Goal: Understand site structure: Understand site structure

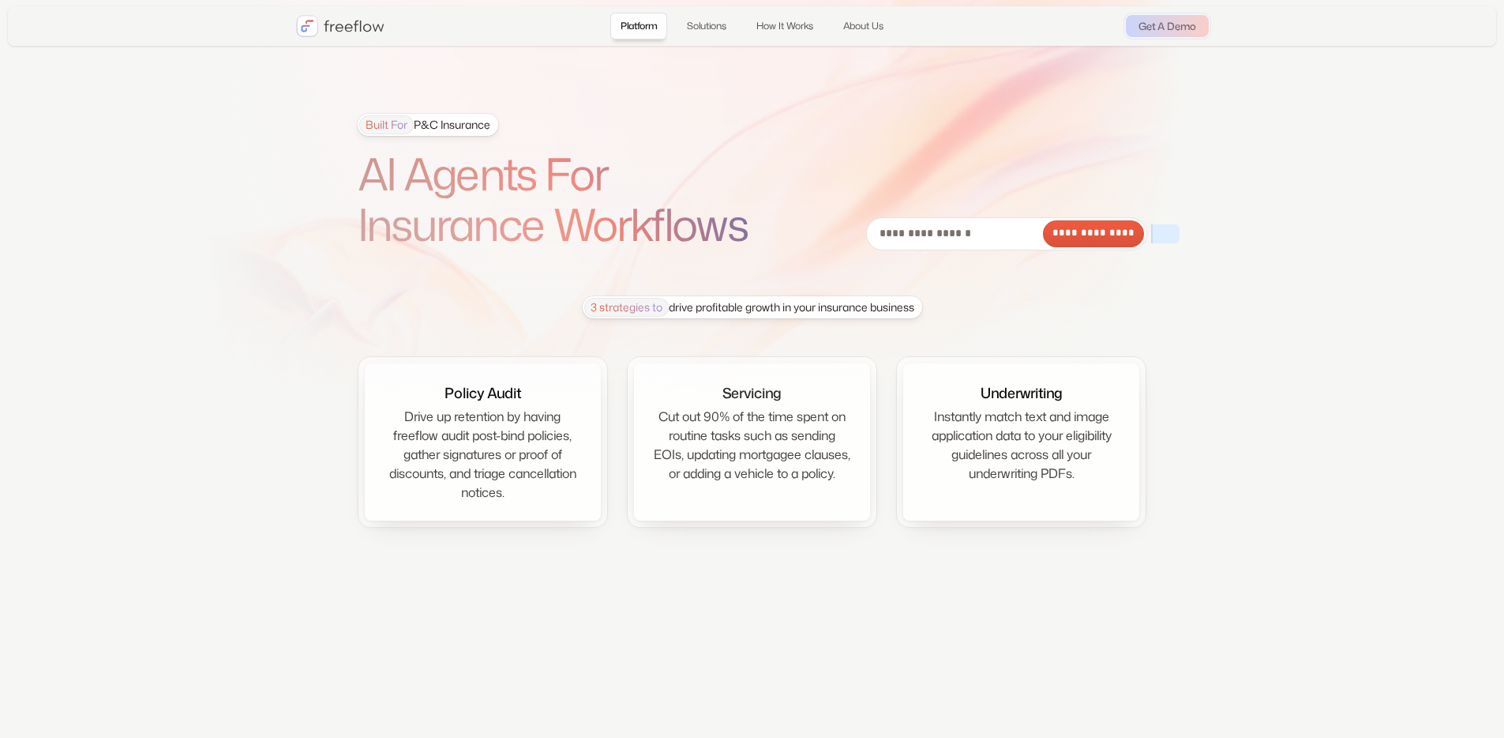
click at [403, 126] on span "Built For" at bounding box center [386, 124] width 54 height 19
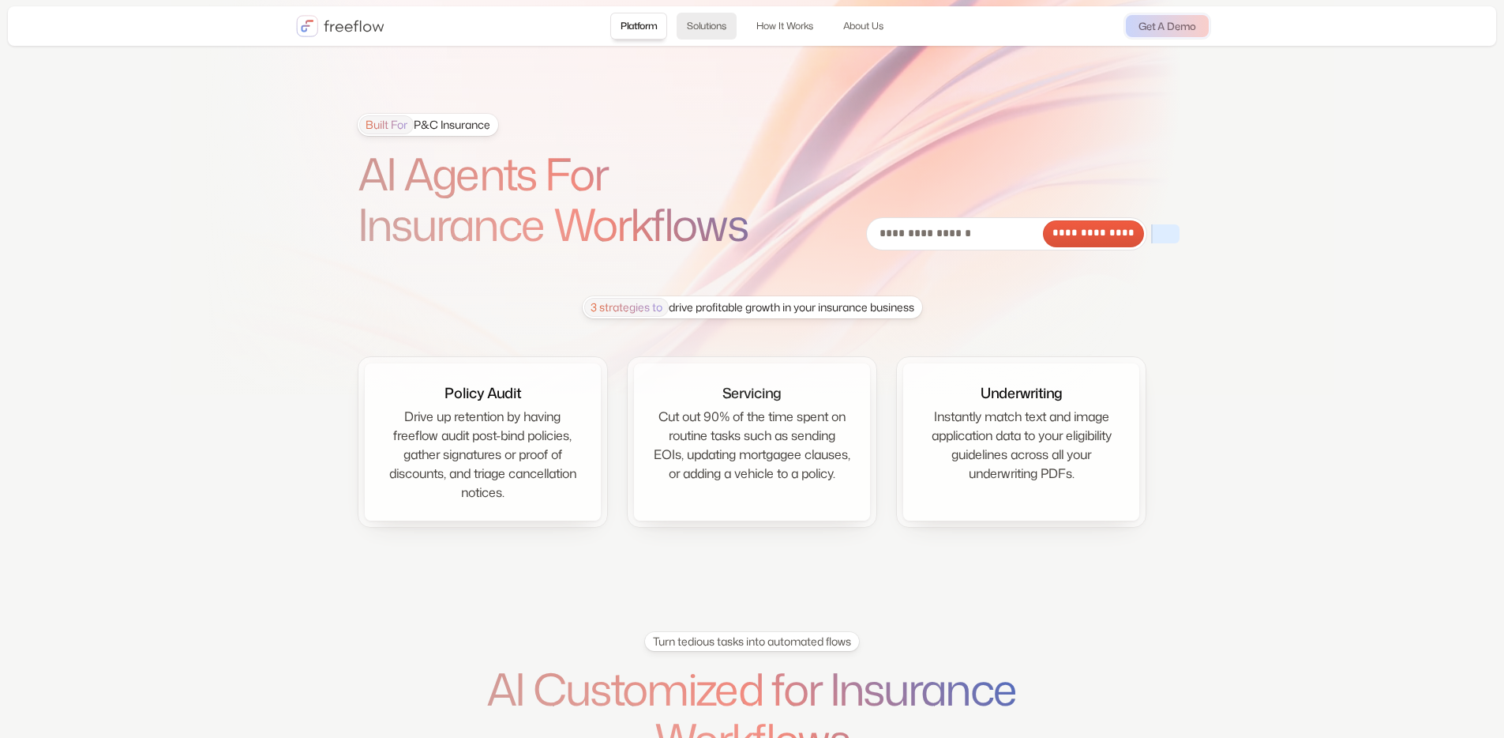
click at [701, 29] on link "Solutions" at bounding box center [707, 26] width 60 height 27
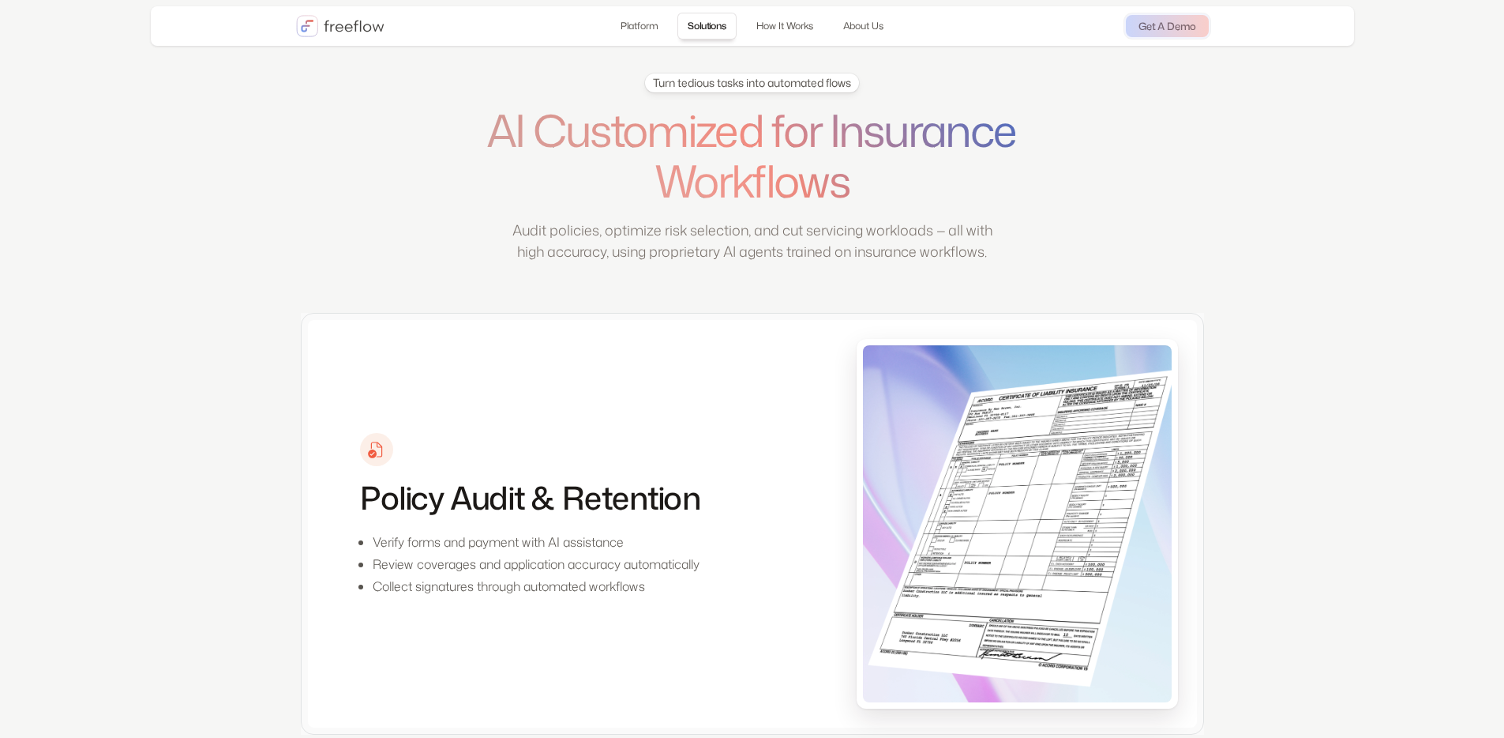
scroll to position [559, 0]
click at [774, 38] on link "How It Works" at bounding box center [784, 26] width 77 height 27
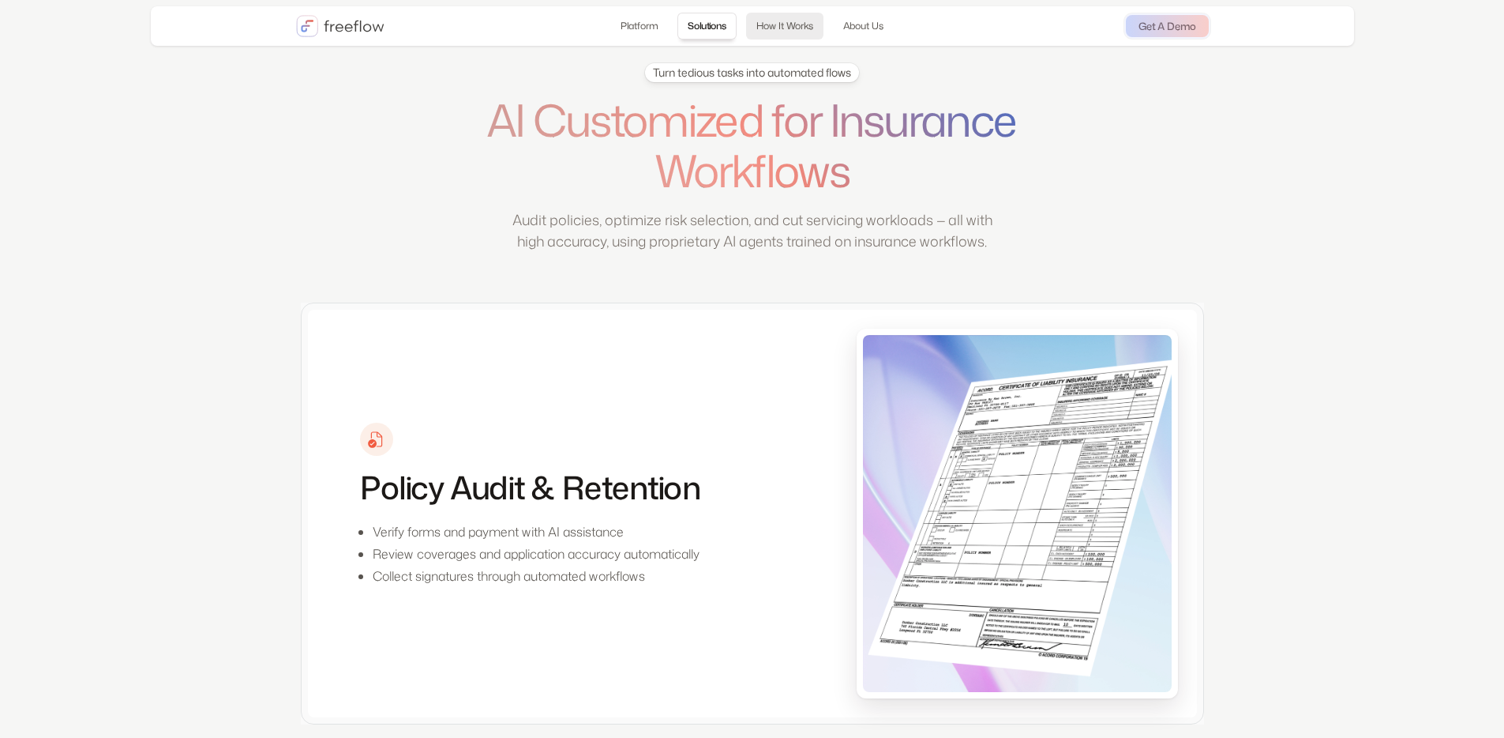
click at [774, 38] on link "How It Works" at bounding box center [784, 26] width 77 height 27
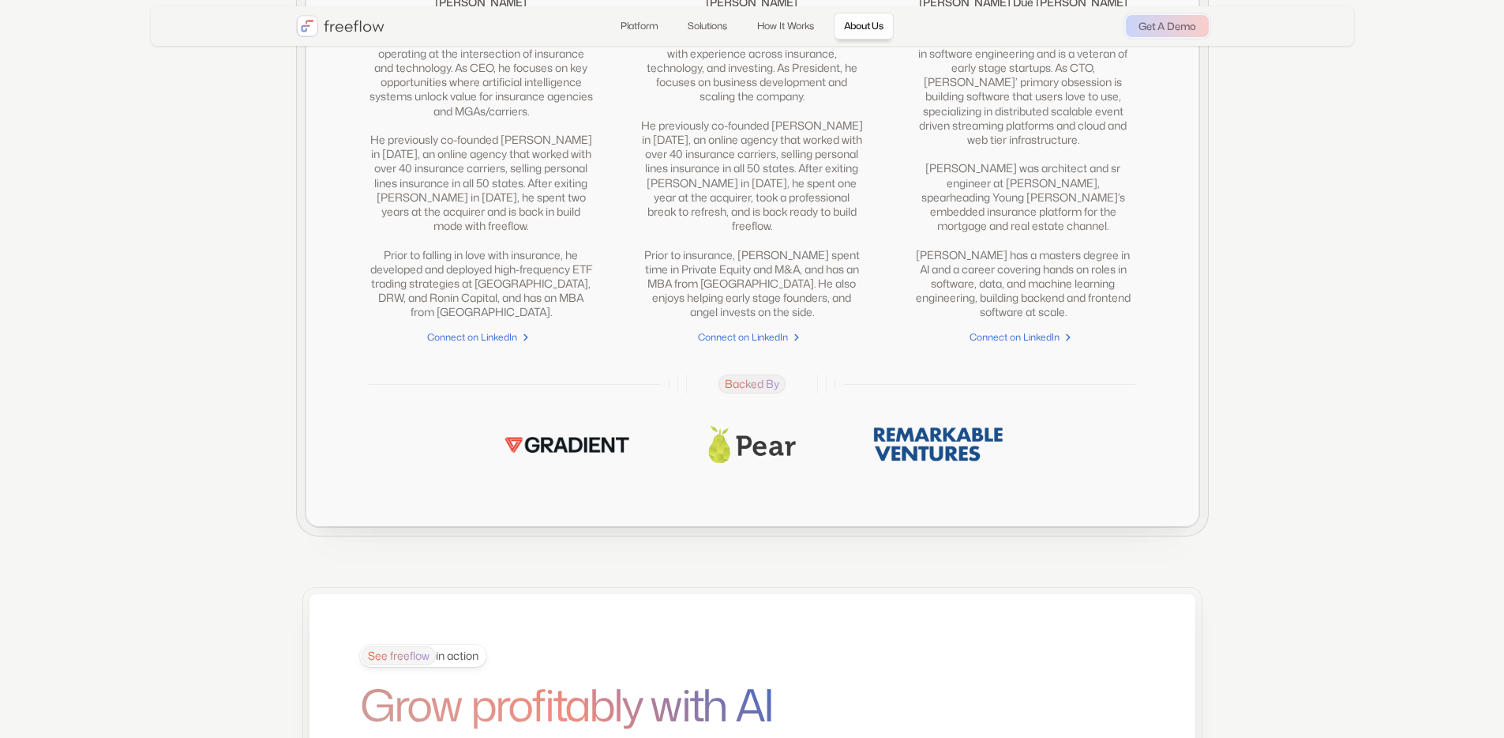
scroll to position [3859, 0]
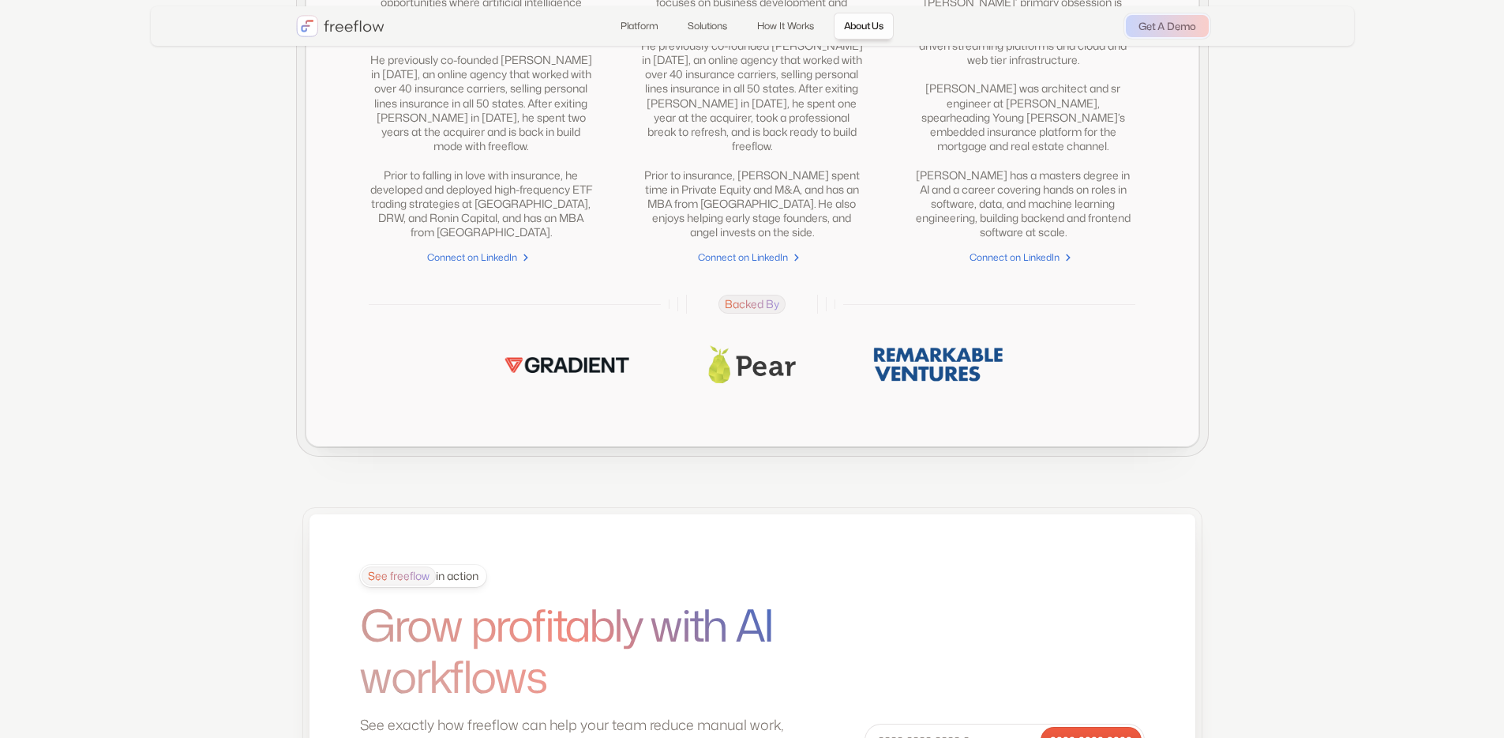
click at [743, 383] on img at bounding box center [752, 364] width 88 height 38
click at [720, 383] on img at bounding box center [752, 364] width 88 height 38
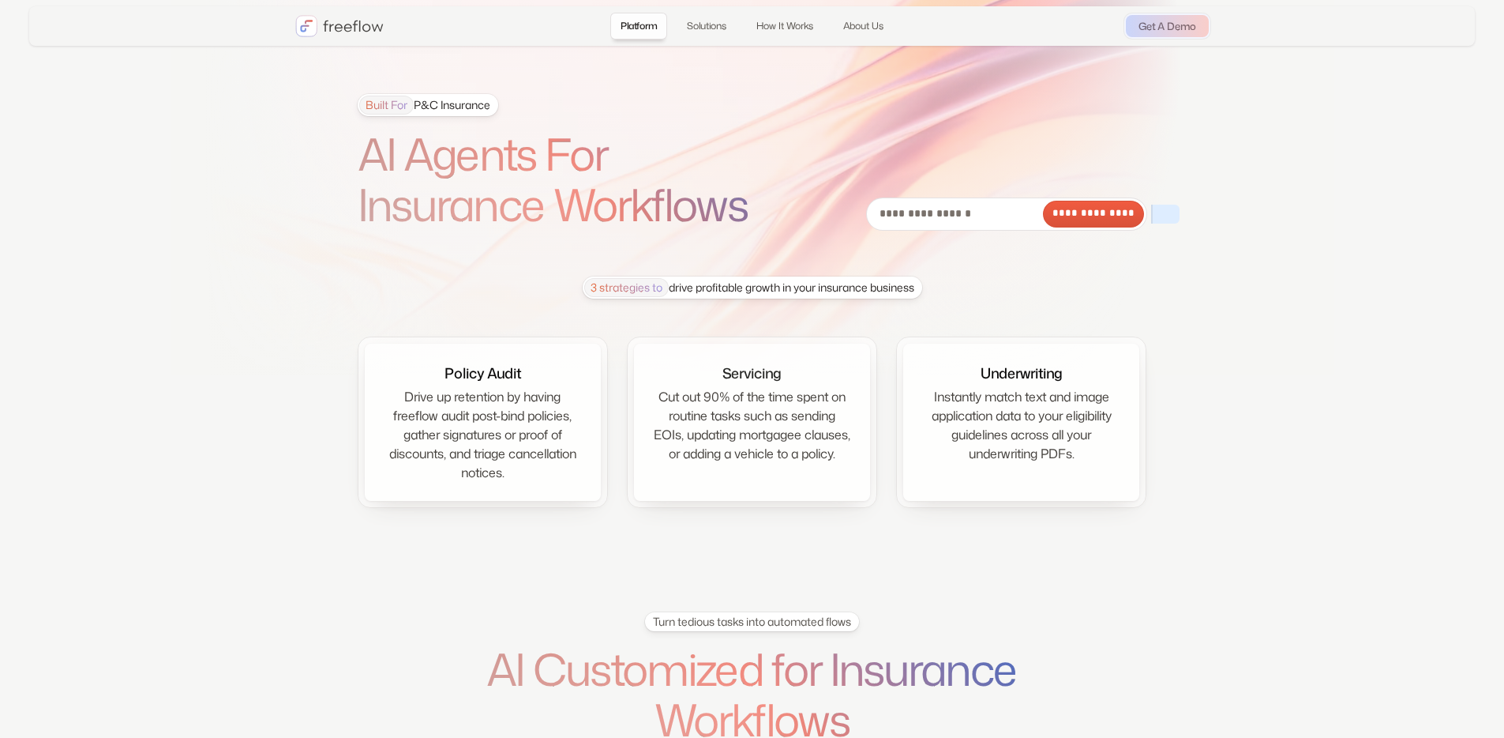
scroll to position [0, 0]
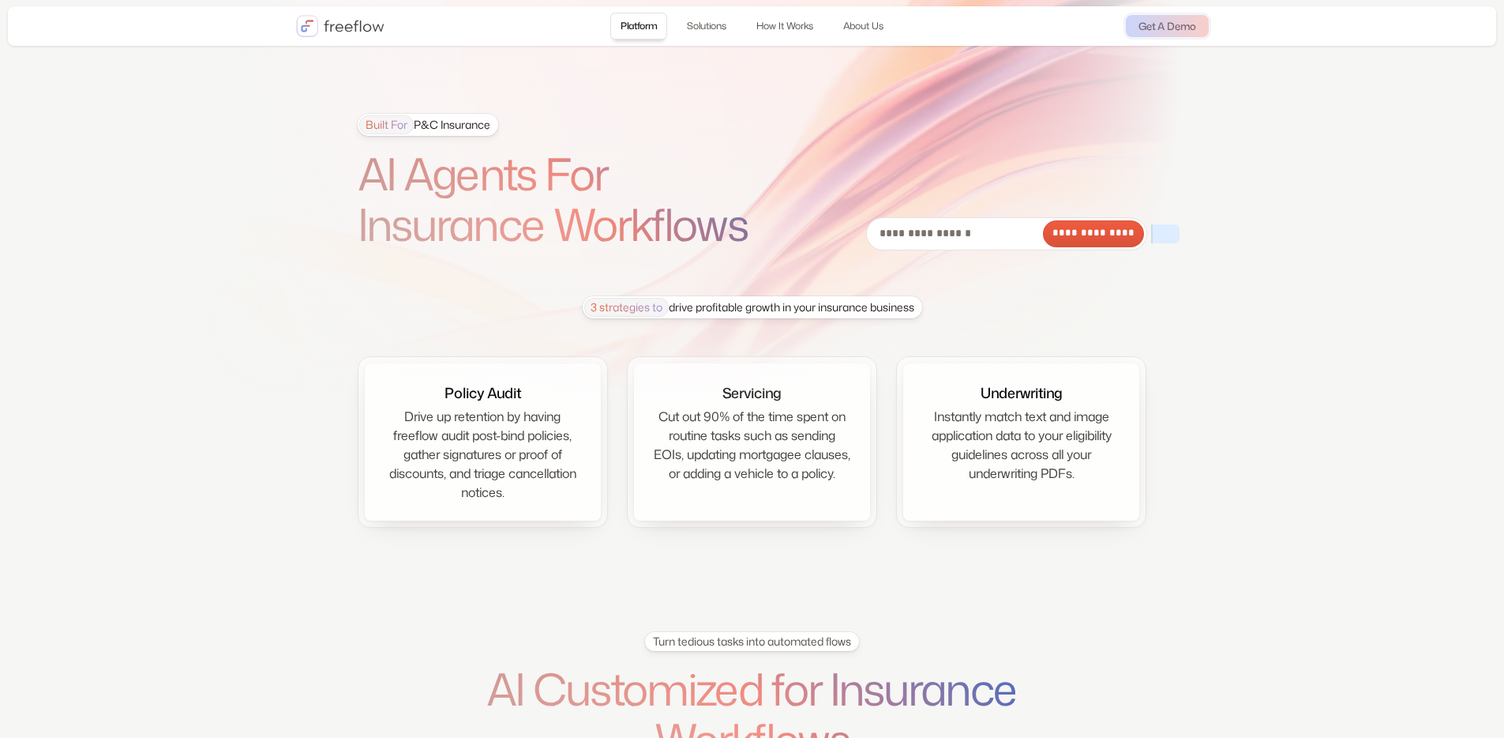
click at [359, 30] on img "home" at bounding box center [340, 26] width 88 height 22
